Goal: Obtain resource: Obtain resource

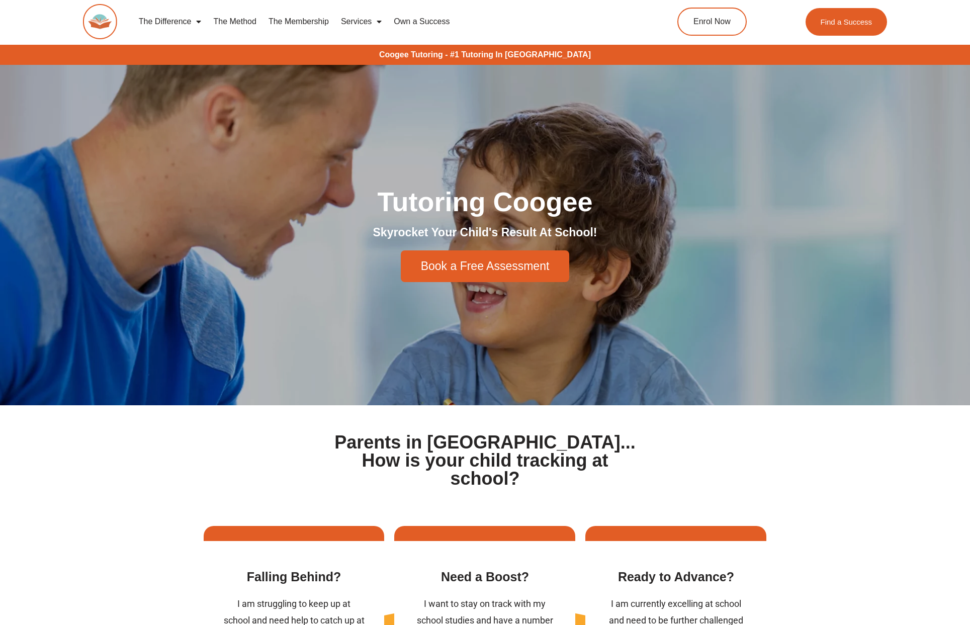
scroll to position [3, 0]
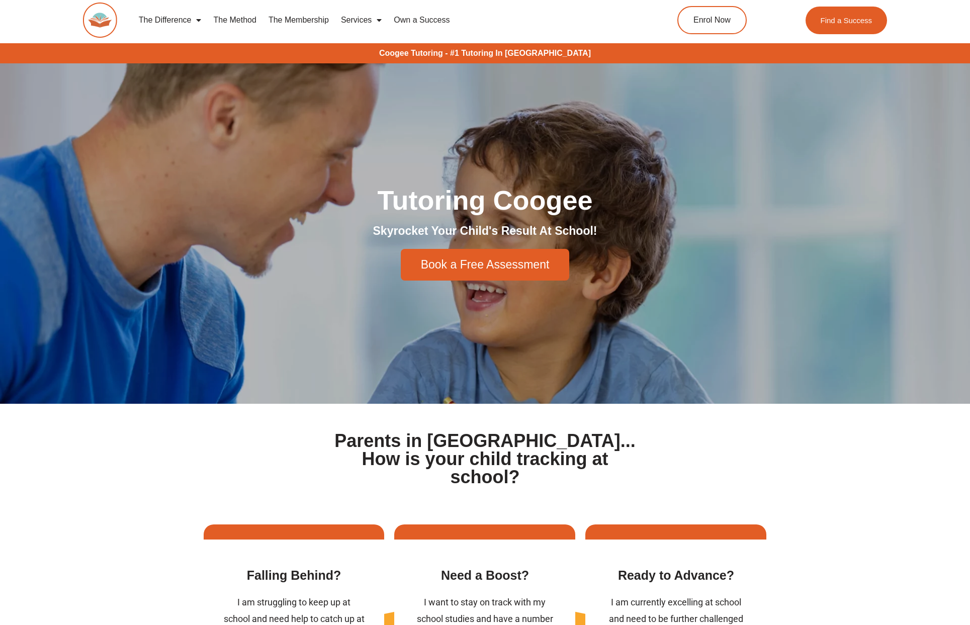
click at [310, 23] on link "The Membership" at bounding box center [299, 20] width 72 height 23
click at [316, 17] on link "The Membership" at bounding box center [299, 20] width 72 height 23
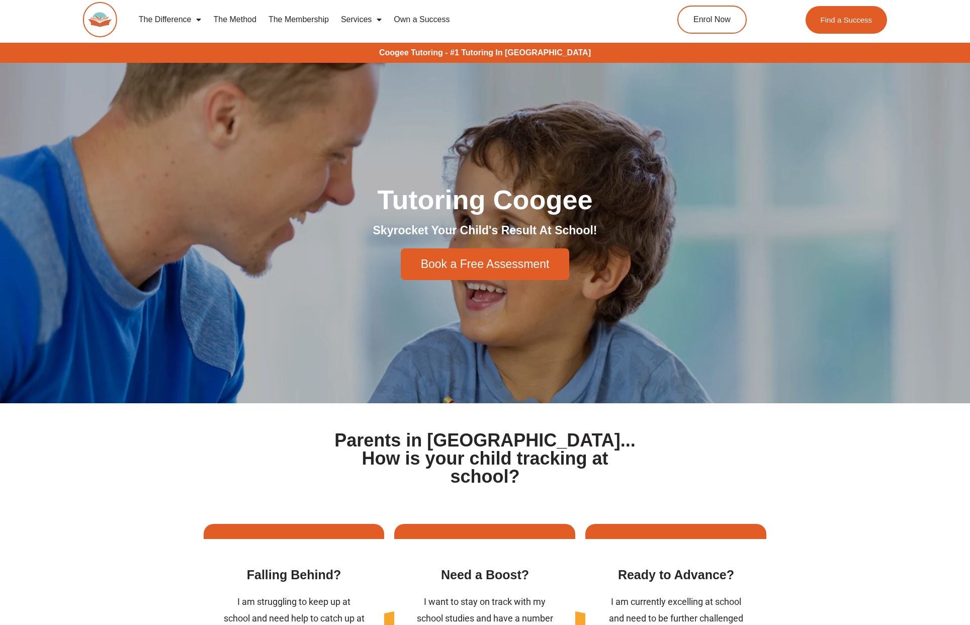
click at [244, 22] on link "The Method" at bounding box center [234, 19] width 55 height 23
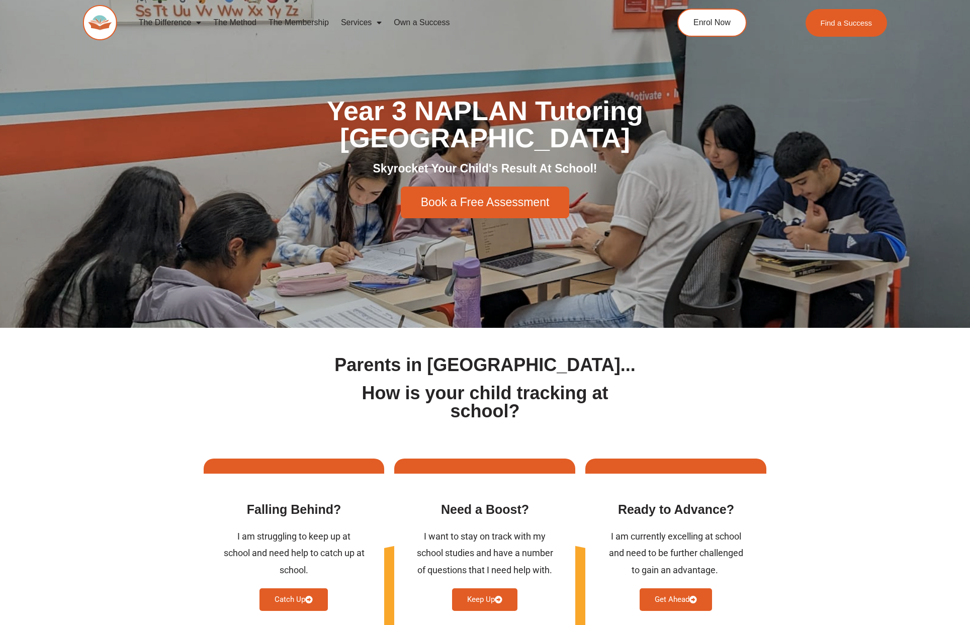
click at [310, 23] on link "The Membership" at bounding box center [299, 22] width 72 height 23
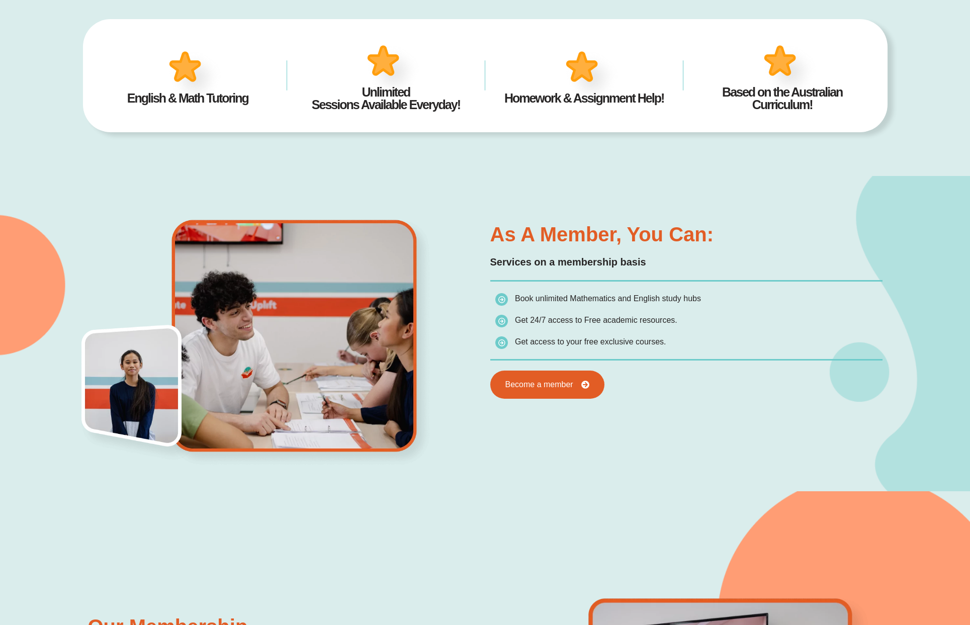
scroll to position [419, 0]
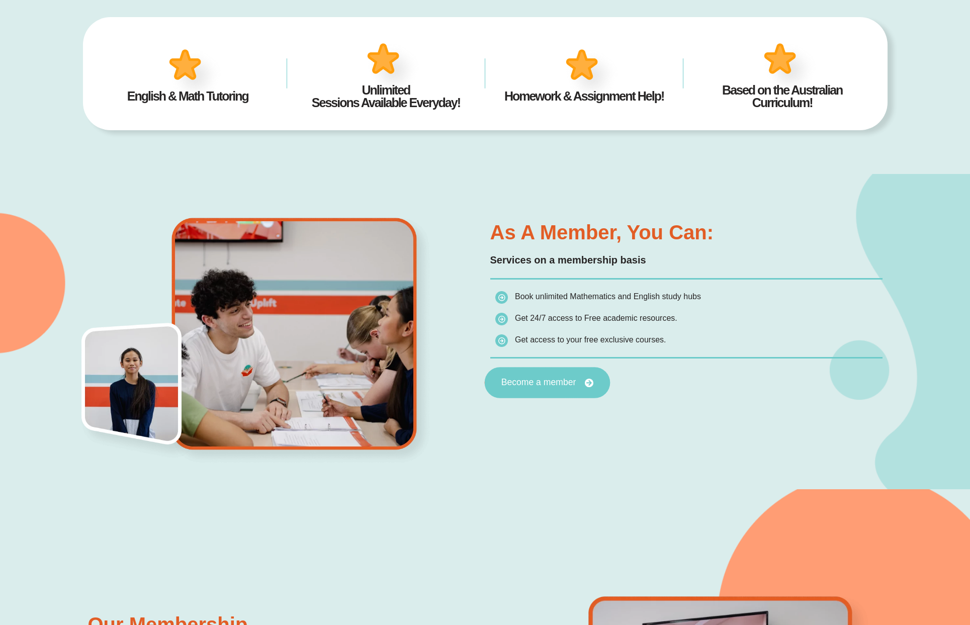
click at [538, 376] on link "Become a member" at bounding box center [547, 383] width 126 height 31
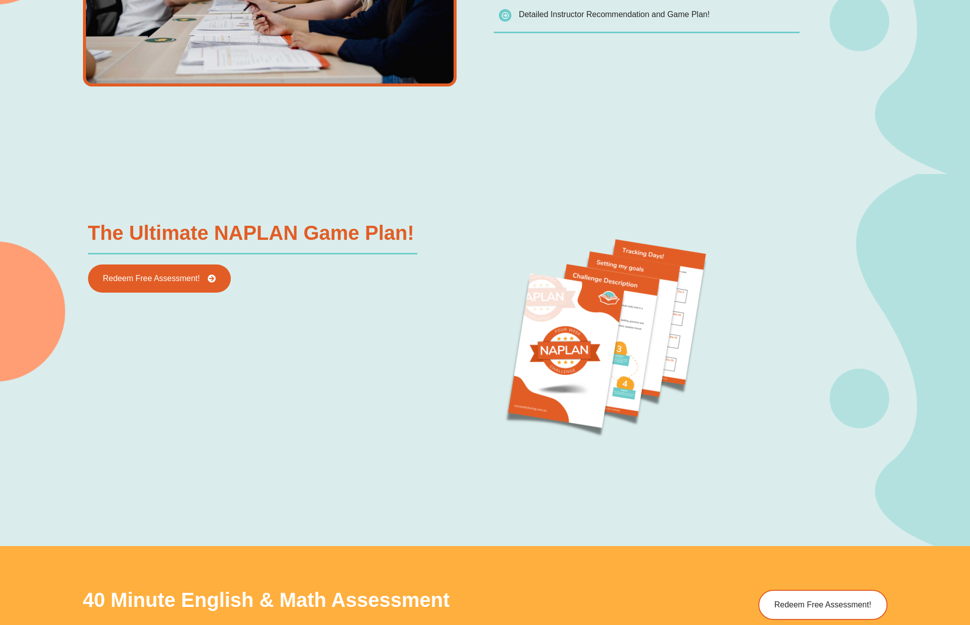
scroll to position [1027, 0]
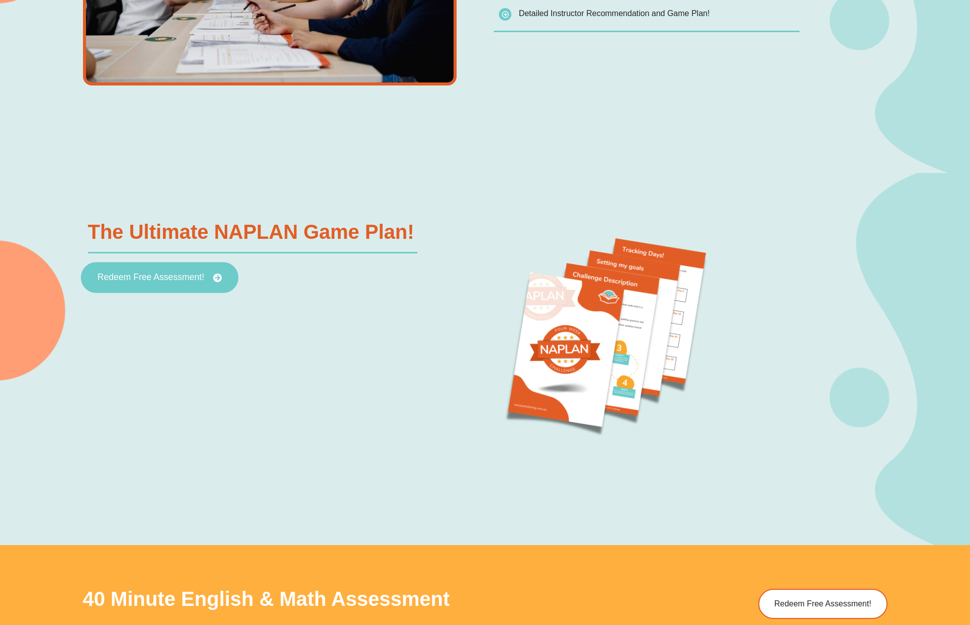
click at [144, 285] on link "Redeem Free Assessment!" at bounding box center [158, 277] width 157 height 31
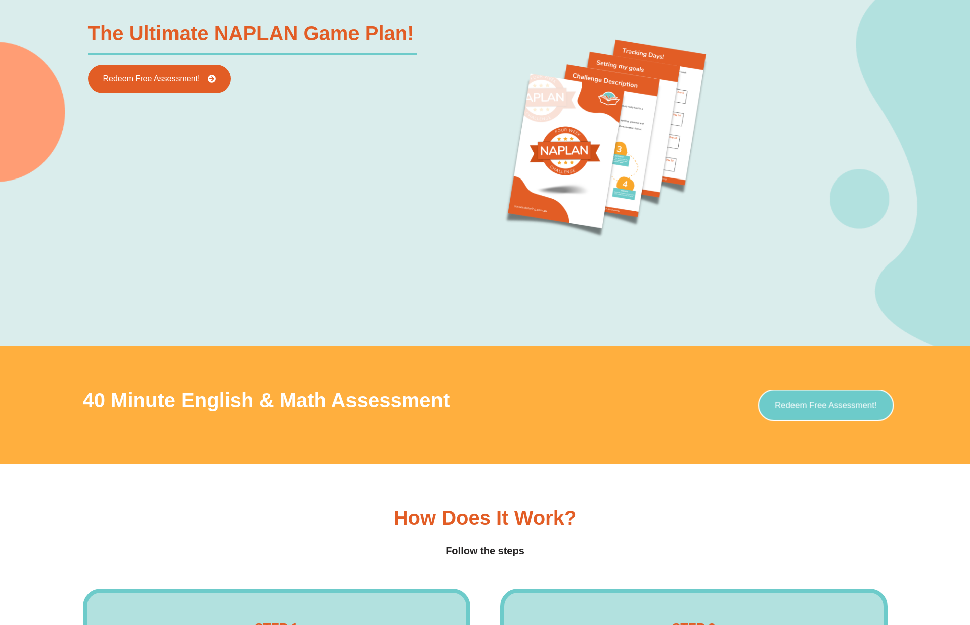
scroll to position [1228, 0]
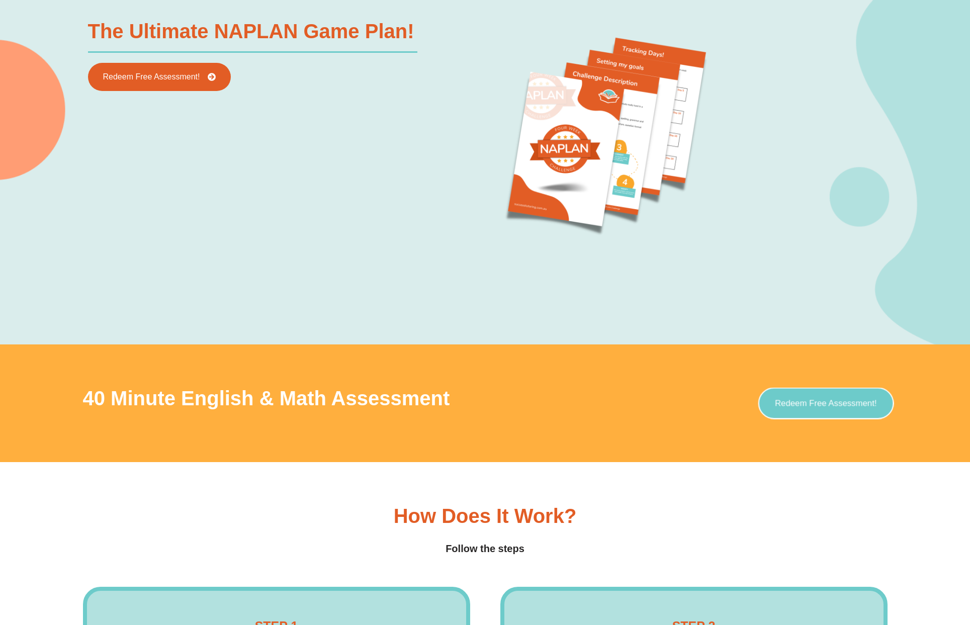
click at [791, 406] on span "Redeem Free Assessment!" at bounding box center [826, 403] width 102 height 9
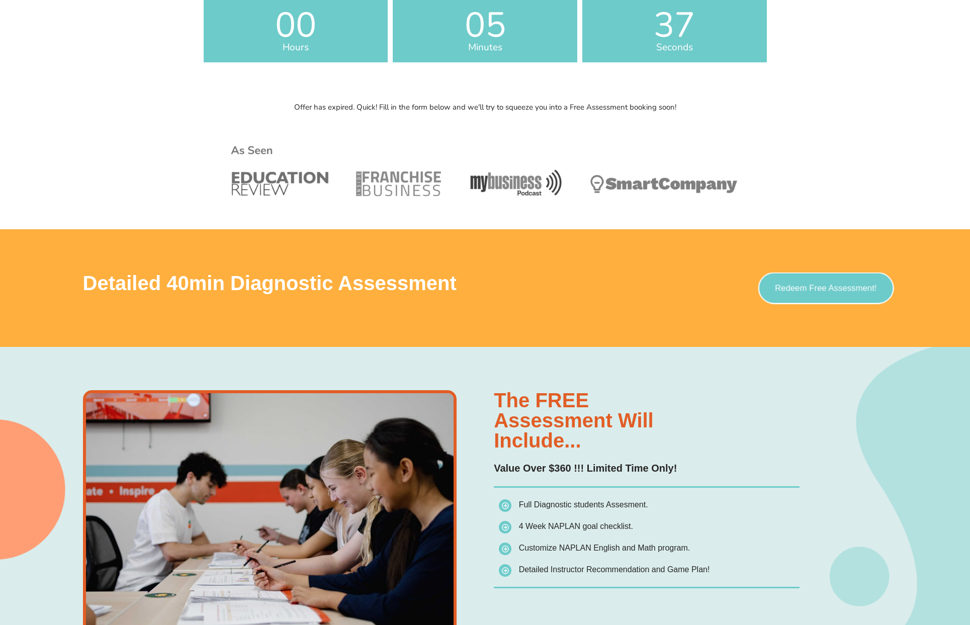
scroll to position [472, 0]
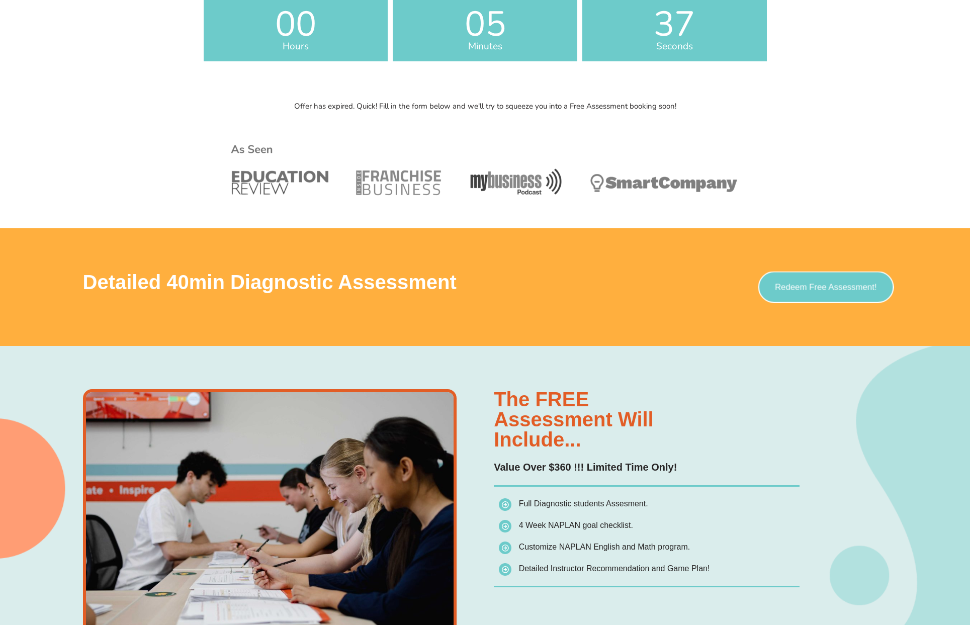
click at [794, 295] on link "Redeem Free Assessment!" at bounding box center [826, 287] width 136 height 32
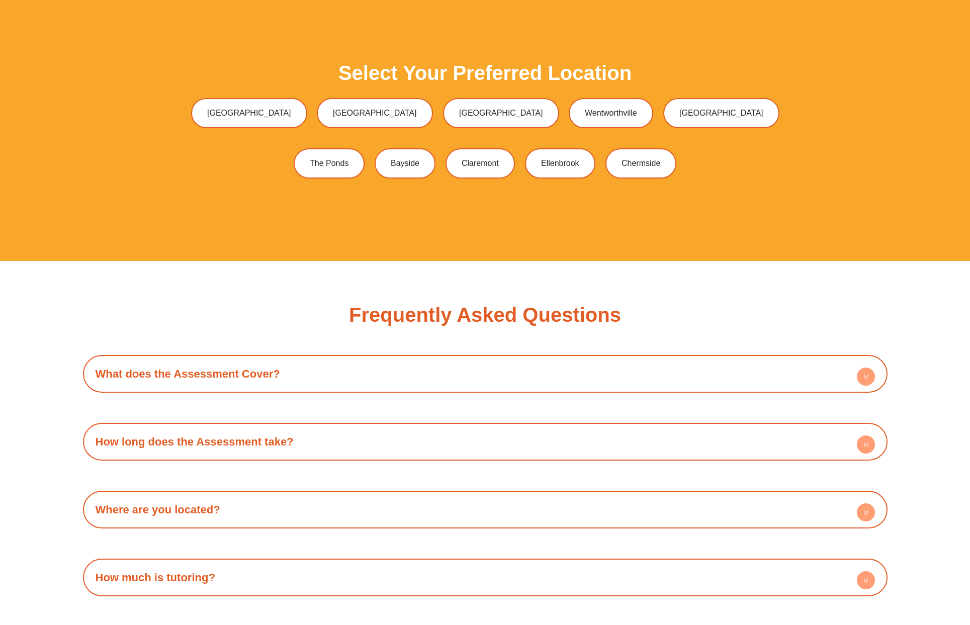
scroll to position [2951, 0]
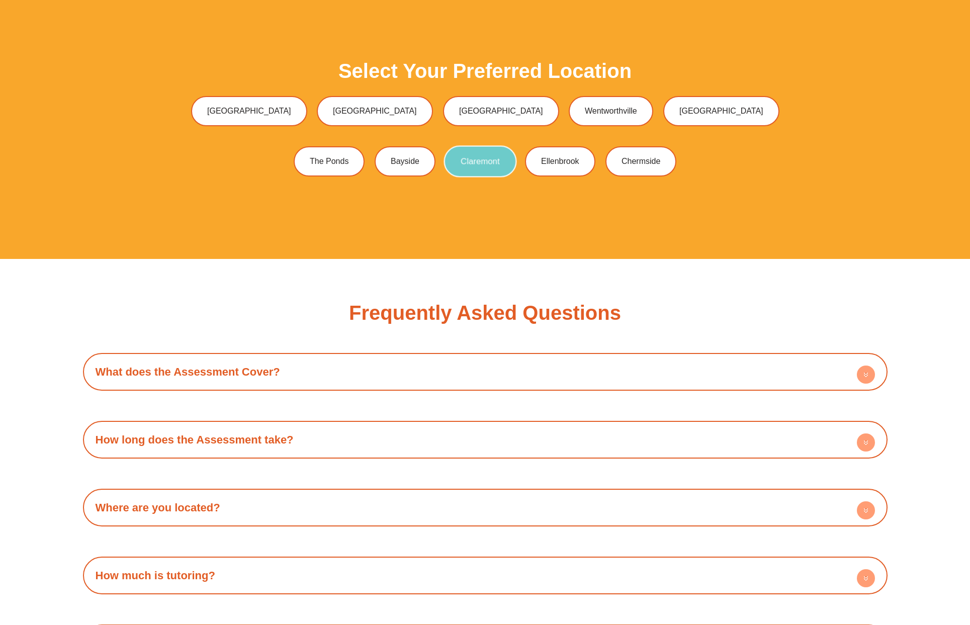
click at [466, 167] on link "Claremont" at bounding box center [480, 161] width 73 height 32
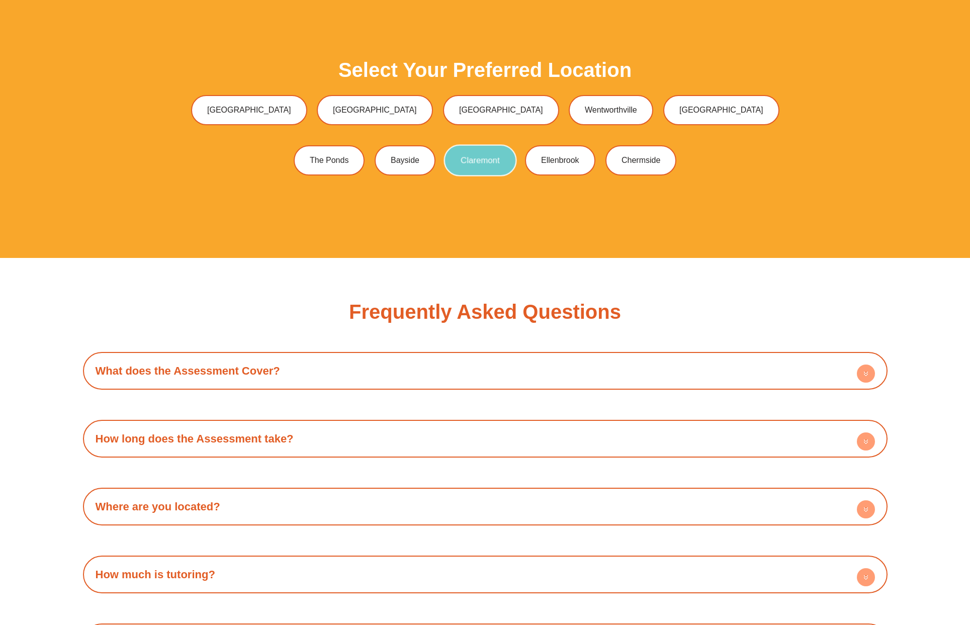
click at [471, 167] on link "Claremont" at bounding box center [480, 160] width 73 height 32
